Goal: Information Seeking & Learning: Learn about a topic

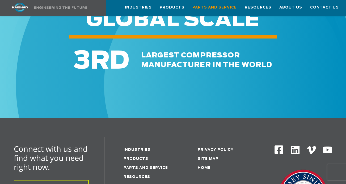
scroll to position [612, 0]
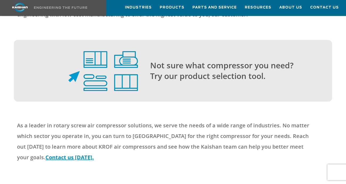
scroll to position [1756, 0]
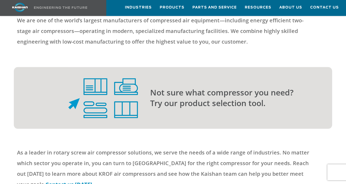
click at [127, 94] on img at bounding box center [103, 98] width 70 height 40
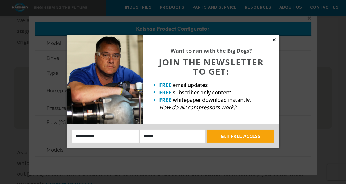
click at [274, 39] on icon at bounding box center [274, 40] width 5 height 5
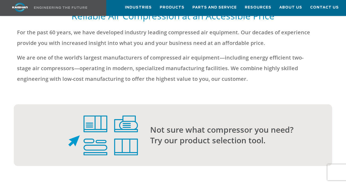
scroll to position [1746, 0]
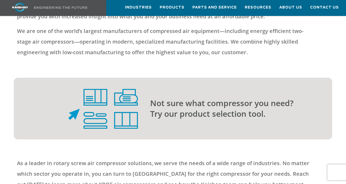
click at [97, 127] on img at bounding box center [103, 109] width 70 height 40
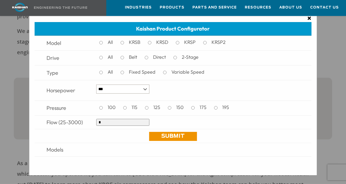
click at [309, 17] on span "×" at bounding box center [310, 18] width 4 height 8
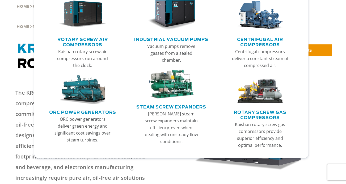
scroll to position [0, 0]
